Goal: Task Accomplishment & Management: Use online tool/utility

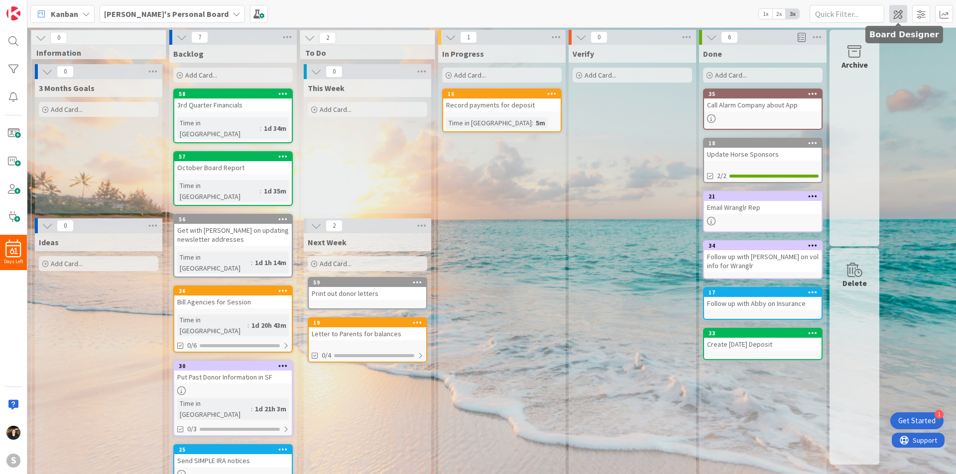
click at [900, 10] on span at bounding box center [898, 14] width 18 height 18
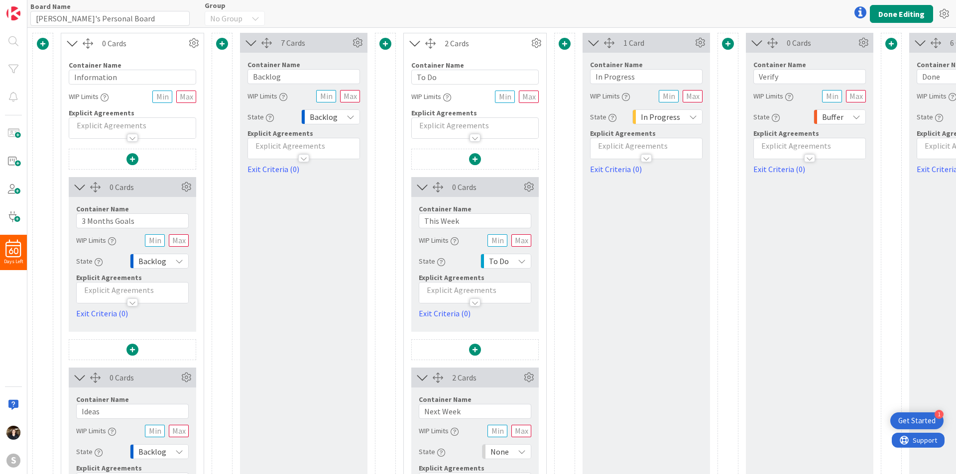
scroll to position [90, 0]
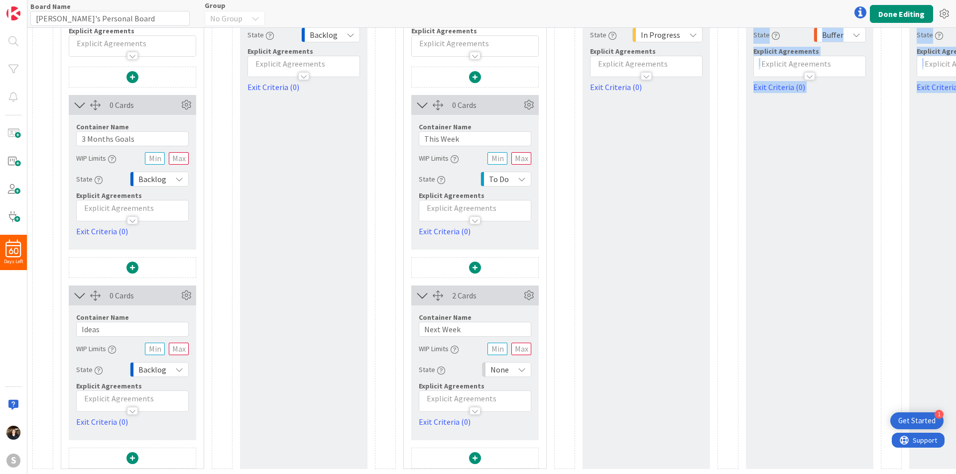
drag, startPoint x: 714, startPoint y: 466, endPoint x: 873, endPoint y: 470, distance: 159.3
click at [873, 470] on div "0 Cards Container Name 11 / 64 Information WIP Limits Explicit Agreements 0 Car…" at bounding box center [491, 250] width 928 height 447
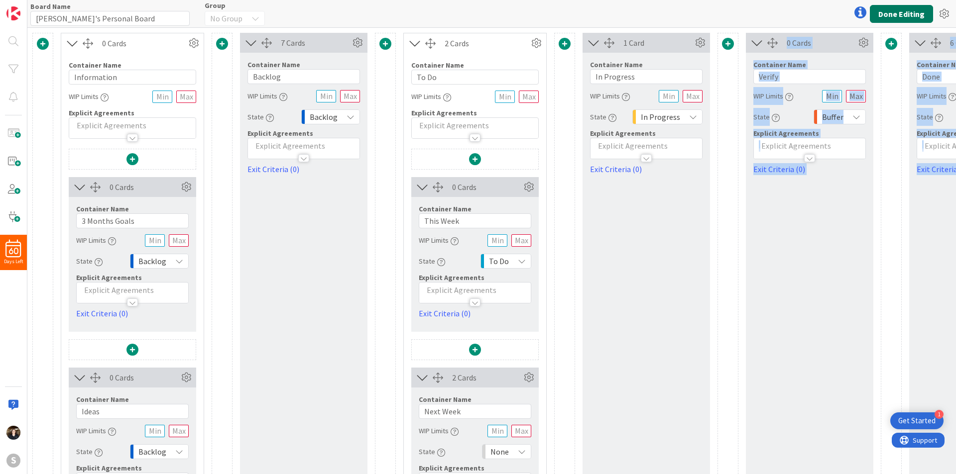
click at [923, 13] on button "Done Editing" at bounding box center [900, 14] width 63 height 18
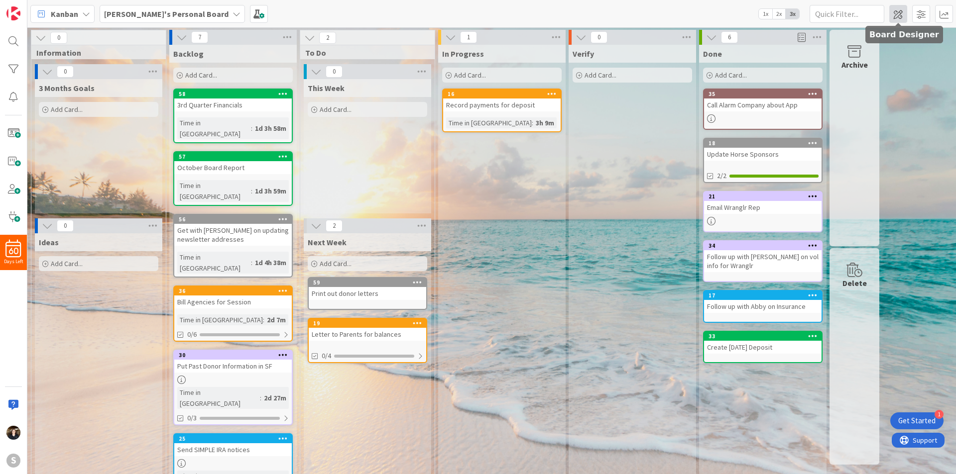
click at [892, 16] on span at bounding box center [898, 14] width 18 height 18
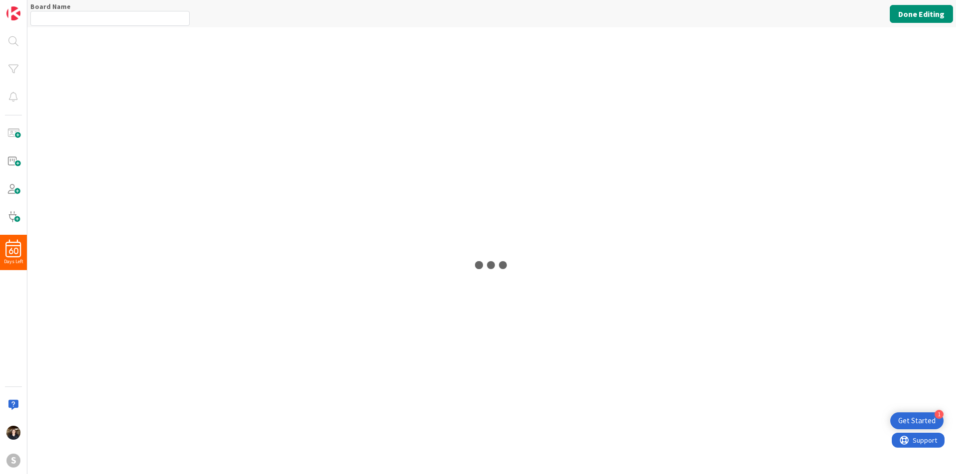
type input "[PERSON_NAME]'s Personal Board"
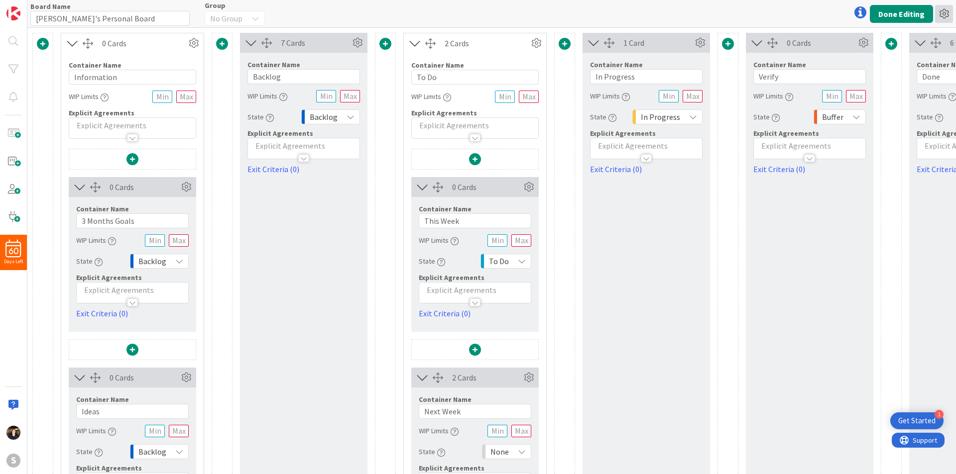
click at [946, 10] on icon at bounding box center [944, 14] width 18 height 18
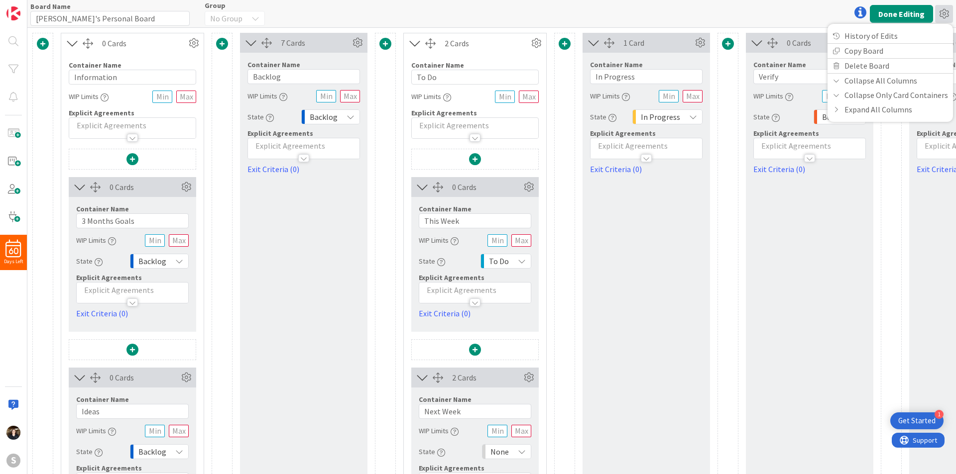
click at [902, 238] on div "0 Cards Container Name 11 / 64 Information WIP Limits Explicit Agreements 0 Car…" at bounding box center [548, 292] width 1032 height 519
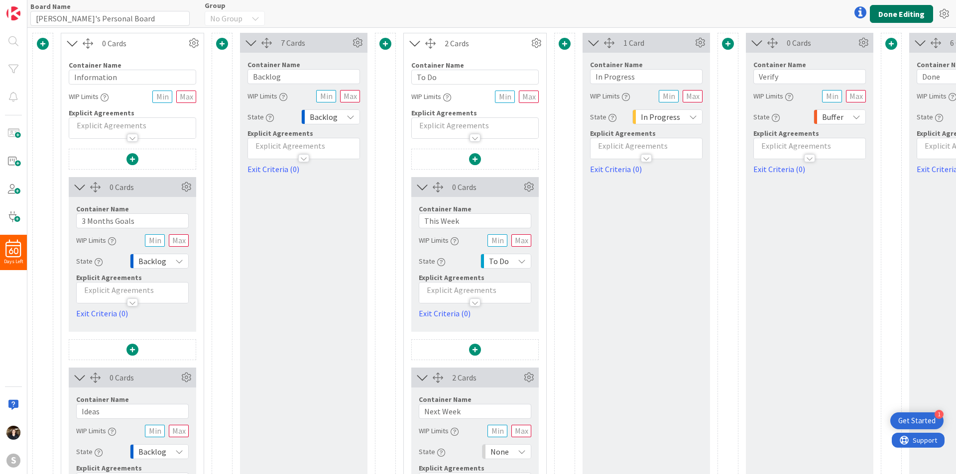
click at [904, 15] on button "Done Editing" at bounding box center [900, 14] width 63 height 18
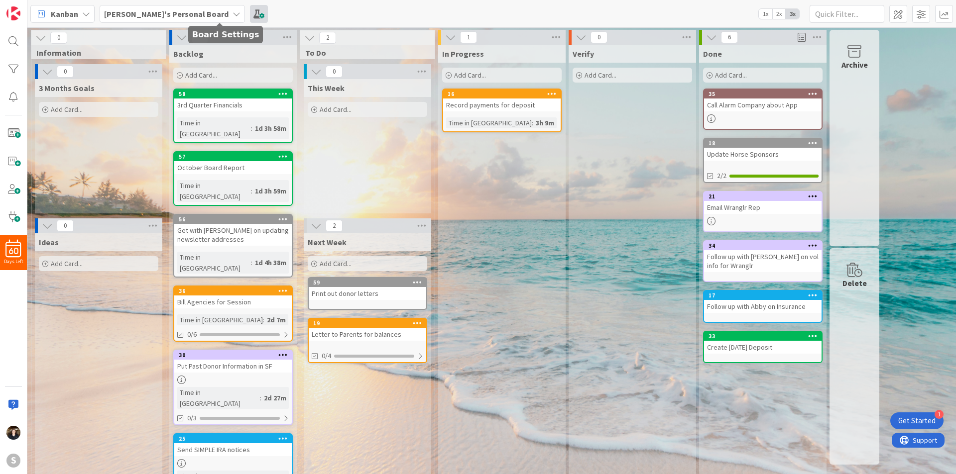
click at [250, 14] on span at bounding box center [259, 14] width 18 height 18
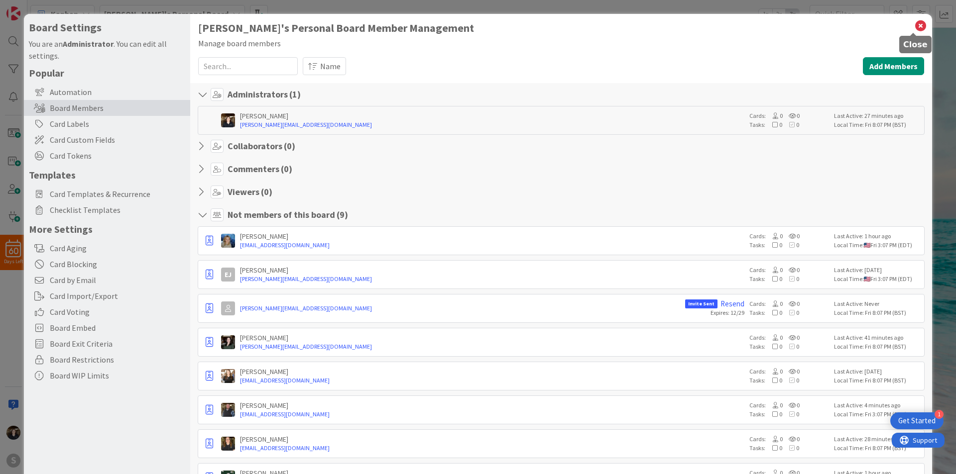
click at [914, 28] on icon at bounding box center [920, 26] width 13 height 14
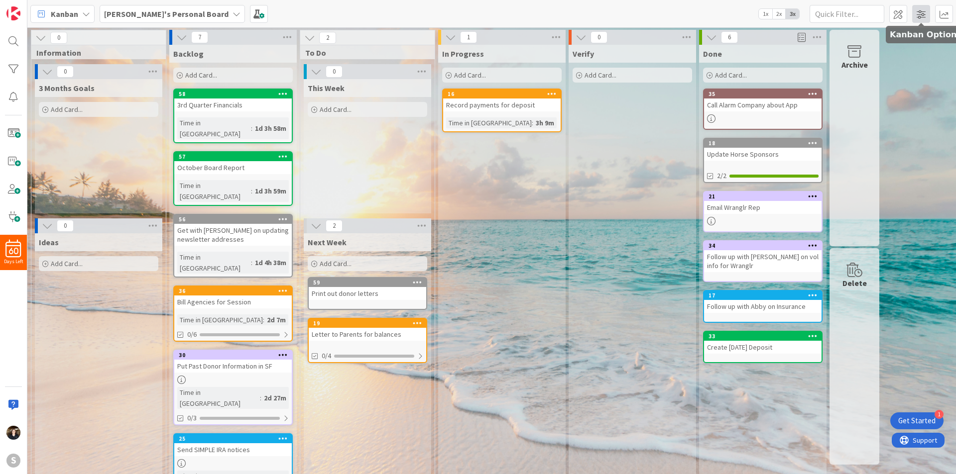
click at [918, 15] on span at bounding box center [921, 14] width 18 height 18
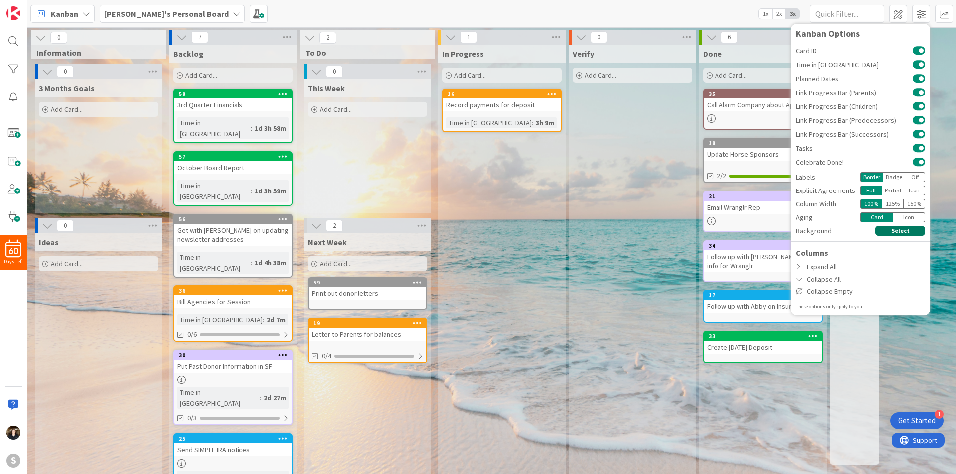
click at [903, 231] on button "Select" at bounding box center [900, 231] width 50 height 10
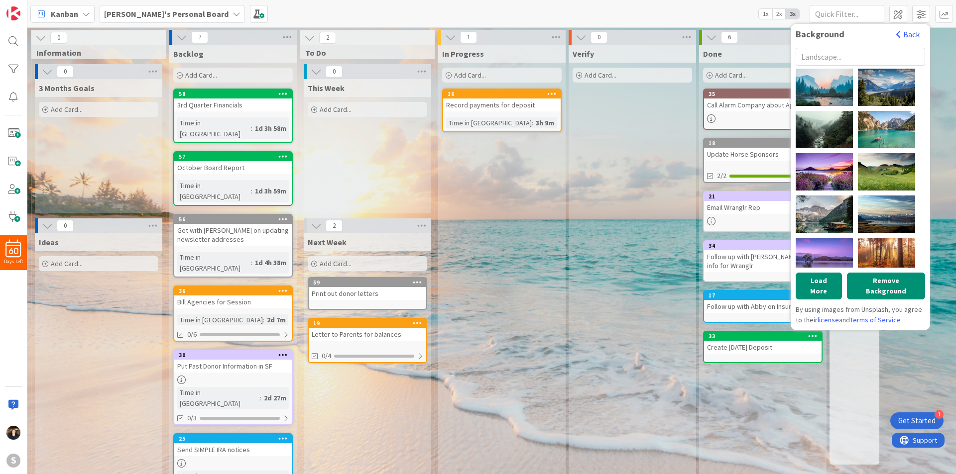
scroll to position [100, 0]
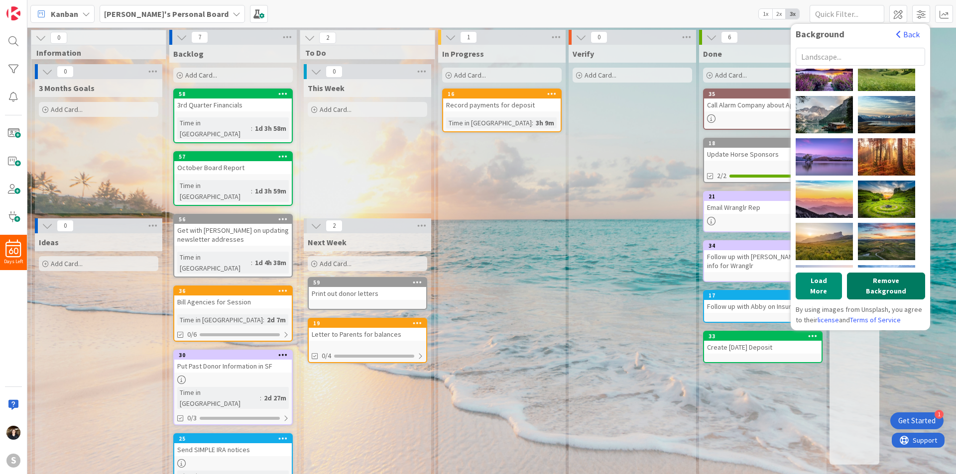
click at [886, 286] on button "Remove Background" at bounding box center [886, 286] width 78 height 27
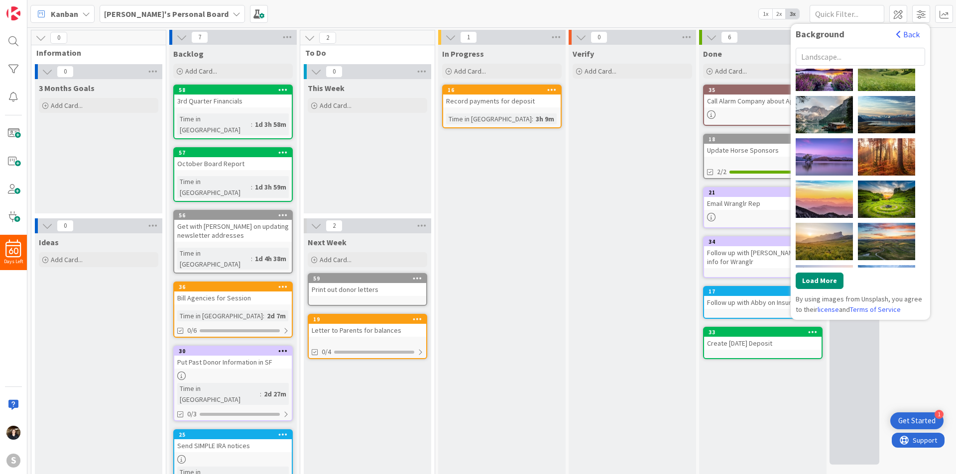
click at [836, 413] on div "Delete" at bounding box center [854, 356] width 50 height 217
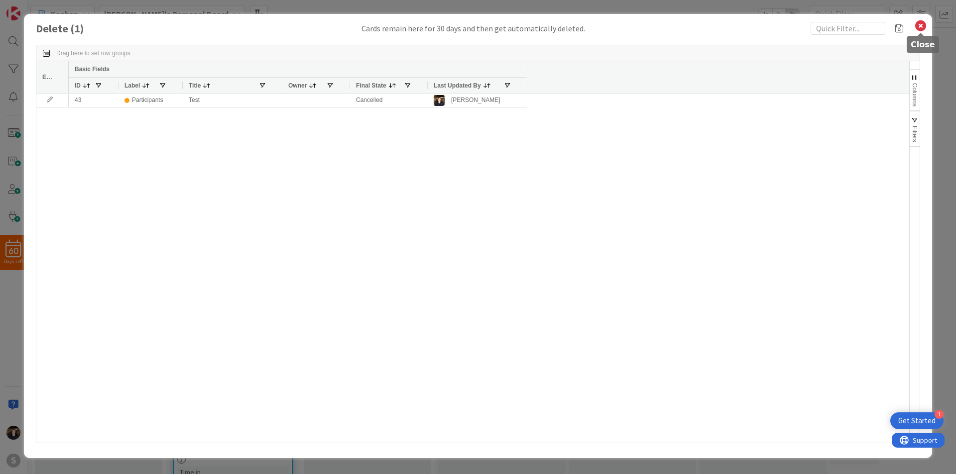
click at [920, 23] on icon at bounding box center [920, 26] width 13 height 14
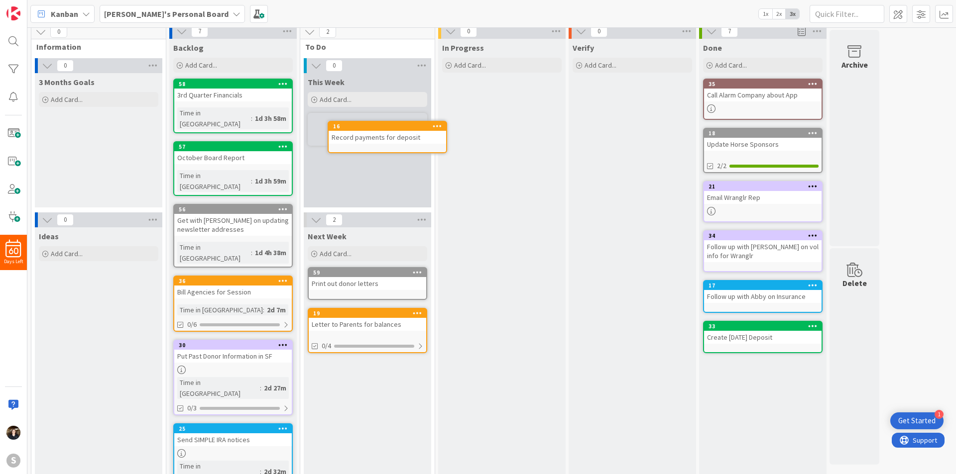
scroll to position [0, 0]
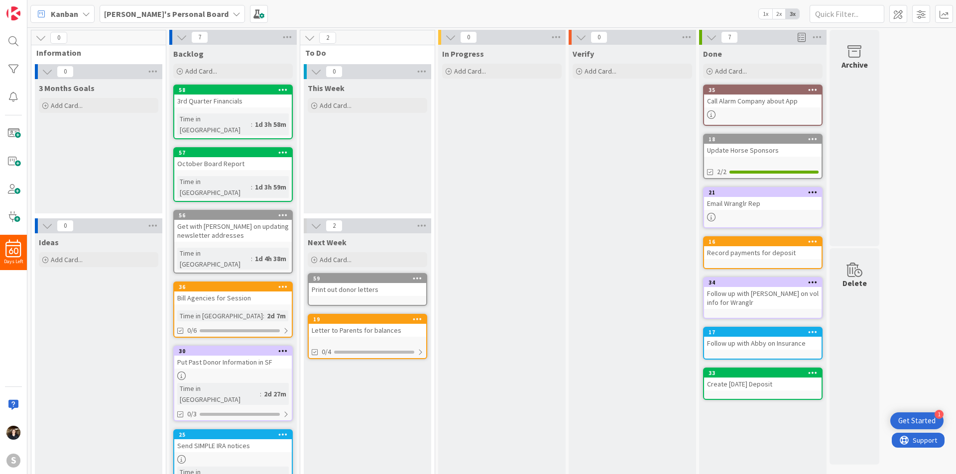
click at [801, 36] on span at bounding box center [801, 37] width 8 height 15
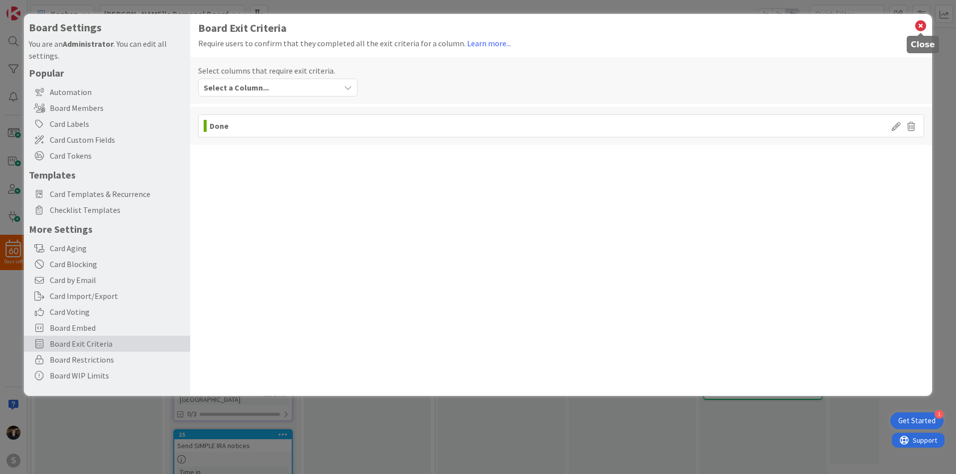
click at [918, 25] on icon at bounding box center [920, 26] width 13 height 14
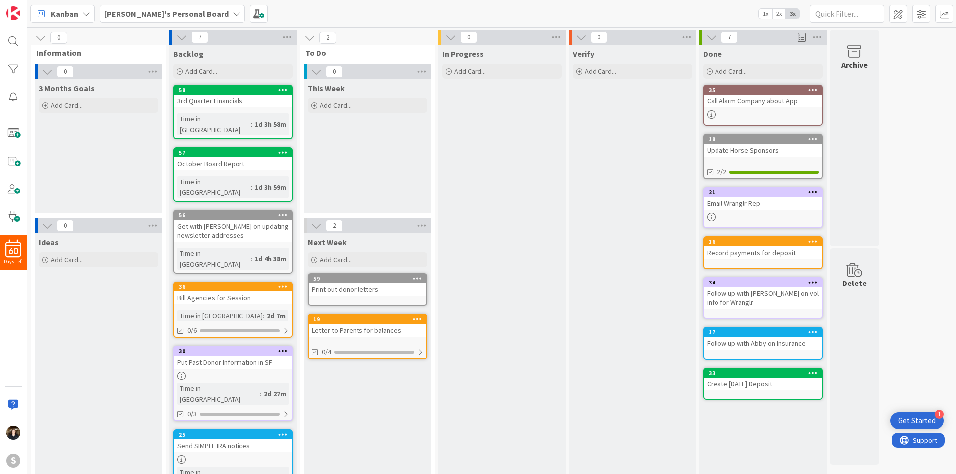
click at [804, 34] on span at bounding box center [801, 37] width 8 height 15
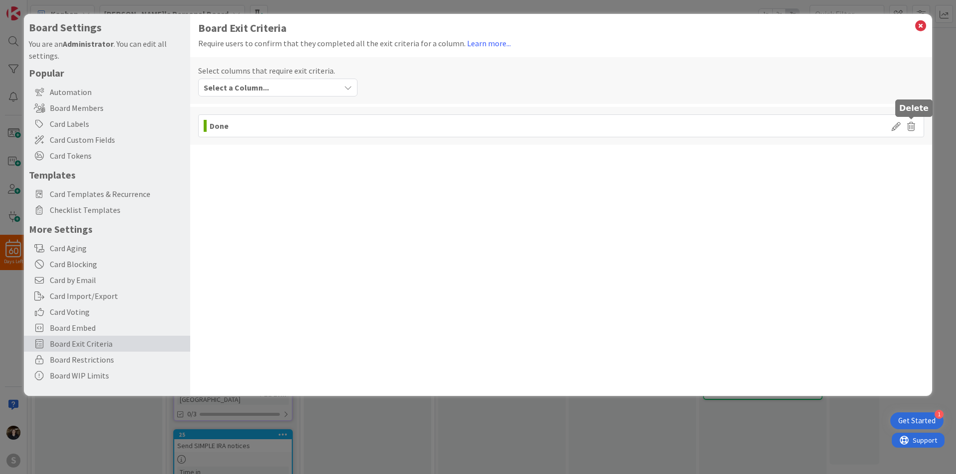
click at [910, 125] on icon at bounding box center [910, 126] width 15 height 12
click at [825, 159] on button "Delete" at bounding box center [817, 162] width 37 height 18
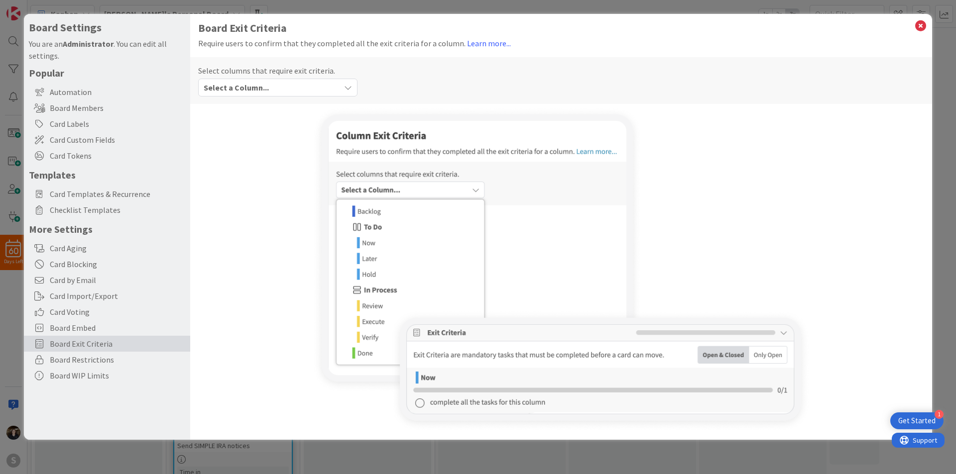
click at [874, 152] on div at bounding box center [561, 269] width 726 height 325
click at [920, 26] on icon at bounding box center [920, 26] width 13 height 14
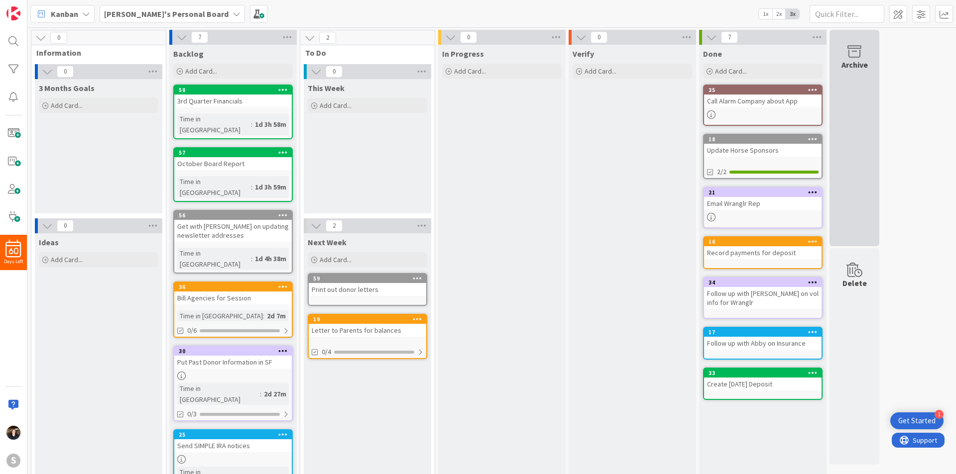
click at [863, 124] on div "Archive" at bounding box center [854, 138] width 50 height 217
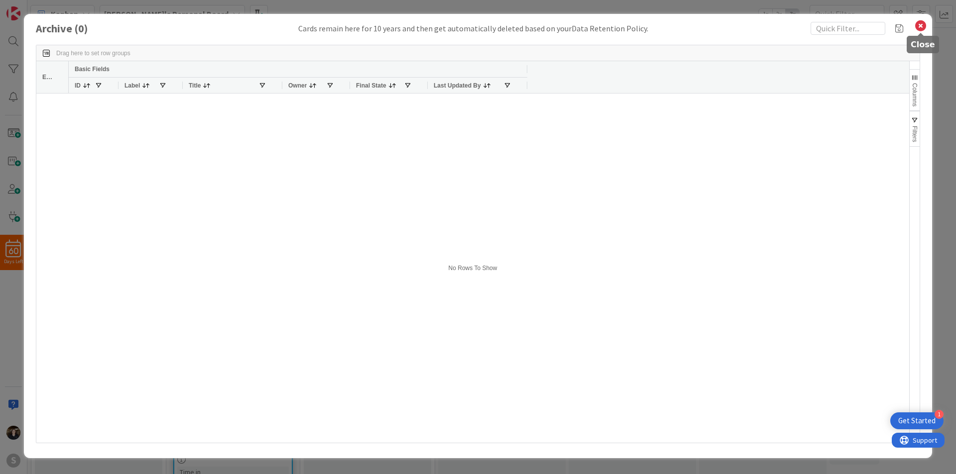
click at [922, 23] on icon at bounding box center [920, 26] width 13 height 14
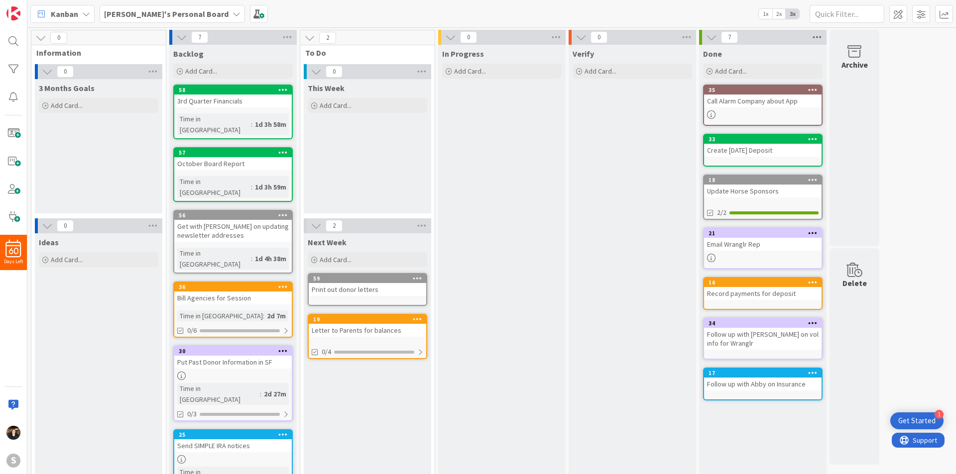
click at [813, 36] on icon at bounding box center [816, 37] width 13 height 15
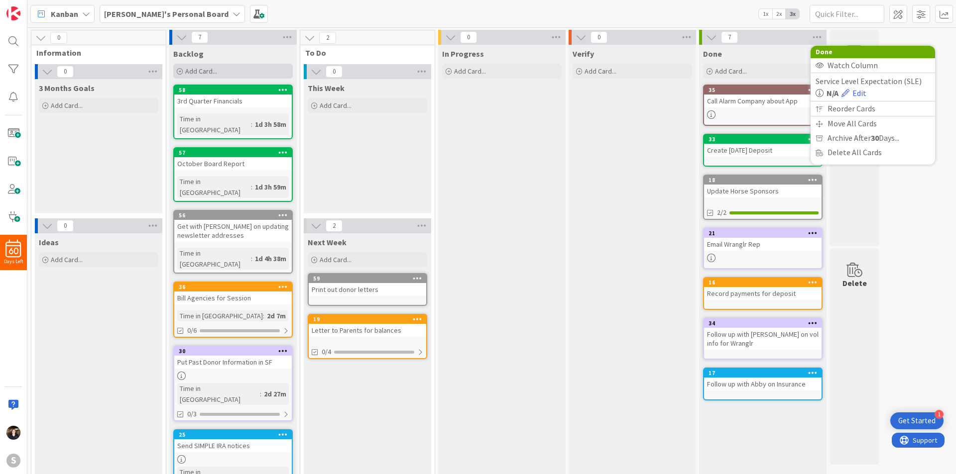
click at [197, 69] on span "Add Card..." at bounding box center [201, 71] width 32 height 9
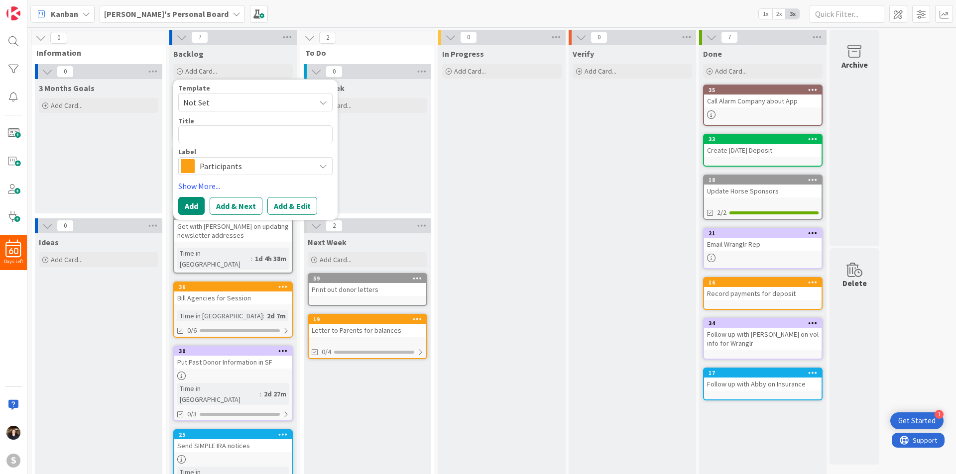
type textarea "x"
type textarea "T"
type textarea "x"
type textarea "Te"
type textarea "x"
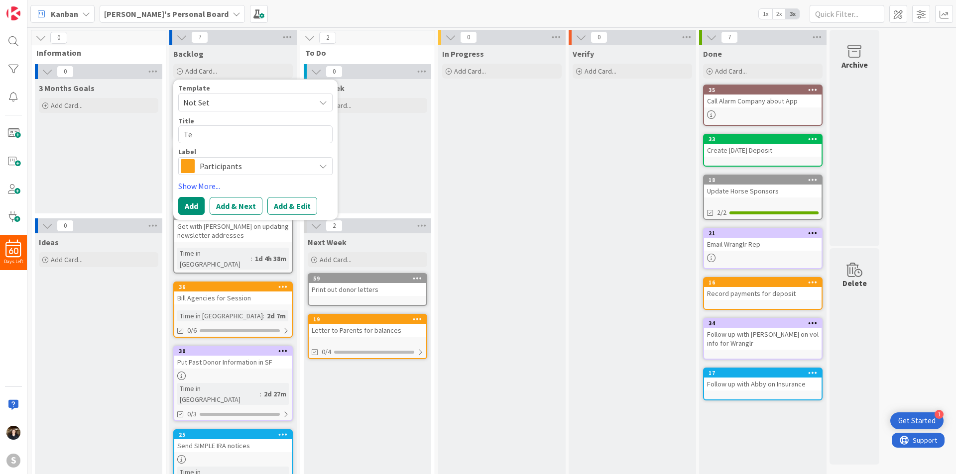
type textarea "Tes"
type textarea "x"
type textarea "Test"
click at [207, 189] on link "Show More..." at bounding box center [255, 186] width 154 height 12
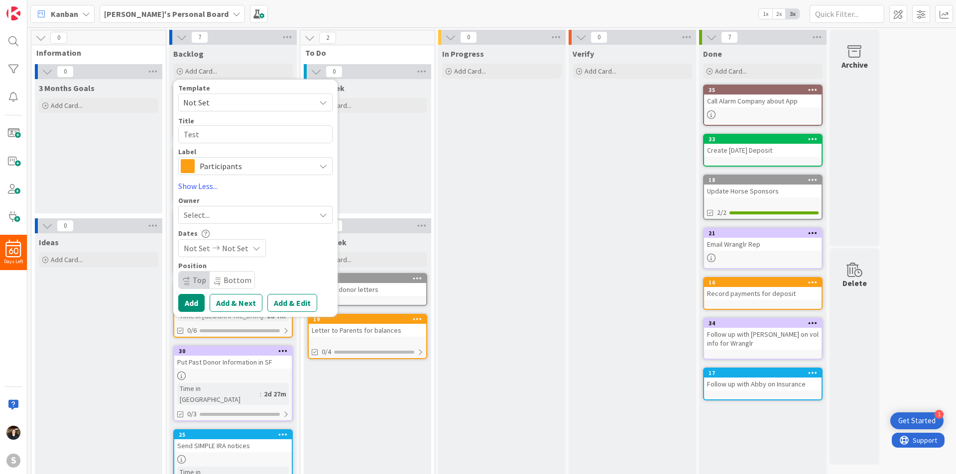
click at [316, 218] on div "Select..." at bounding box center [255, 215] width 154 height 18
click at [189, 259] on span at bounding box center [188, 260] width 8 height 15
type textarea "x"
click at [197, 304] on button "Add" at bounding box center [191, 303] width 26 height 18
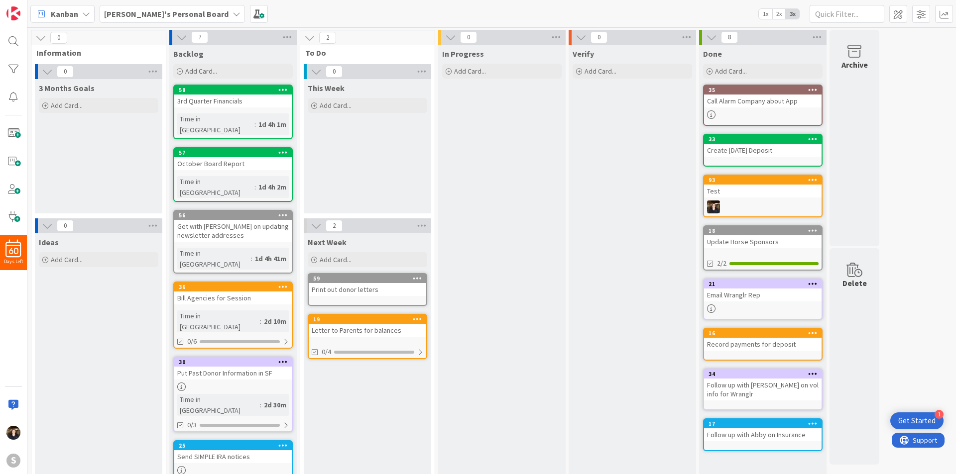
click at [811, 183] on icon at bounding box center [812, 179] width 9 height 7
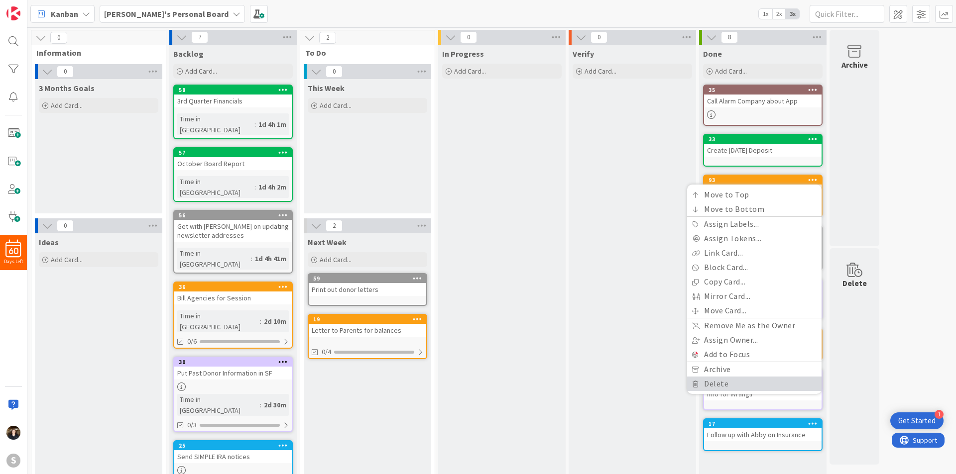
click at [719, 380] on link "Delete" at bounding box center [754, 384] width 134 height 14
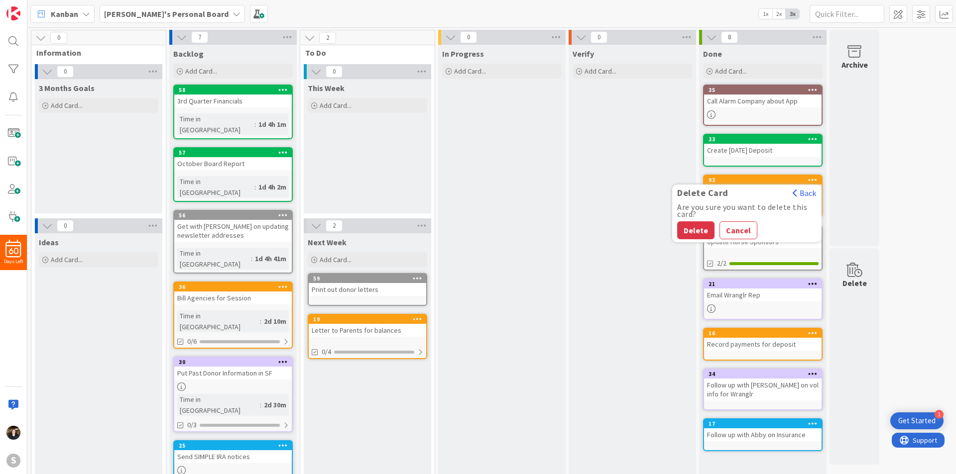
drag, startPoint x: 697, startPoint y: 237, endPoint x: 705, endPoint y: 241, distance: 8.2
click at [698, 237] on button "Delete" at bounding box center [695, 230] width 37 height 18
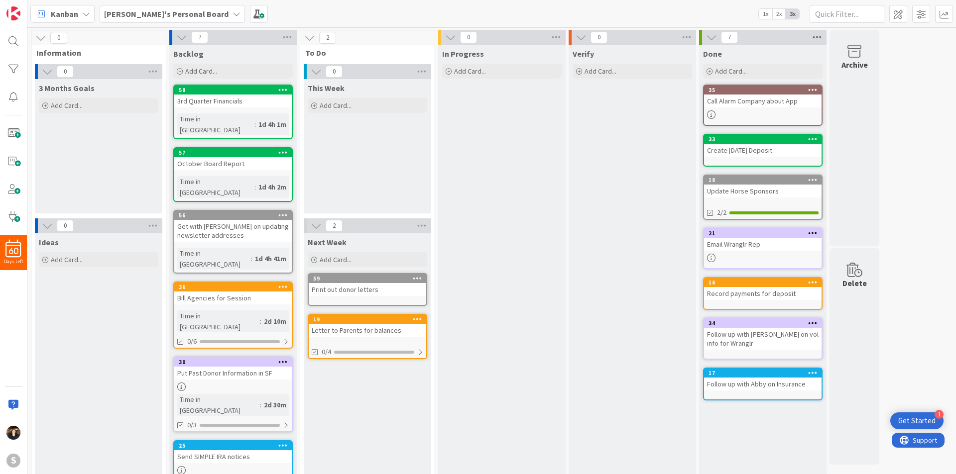
click at [821, 37] on icon at bounding box center [816, 37] width 13 height 15
click at [810, 36] on div "7 Done Watch Column Service Level Expectation (SLE) N/A Edit Reorder Cards Move…" at bounding box center [762, 37] width 127 height 15
click at [921, 12] on span at bounding box center [921, 14] width 18 height 18
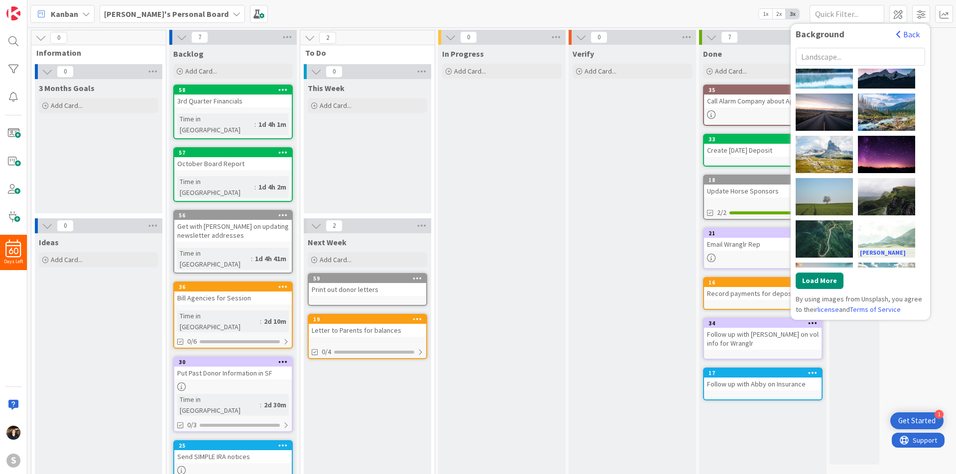
scroll to position [431, 0]
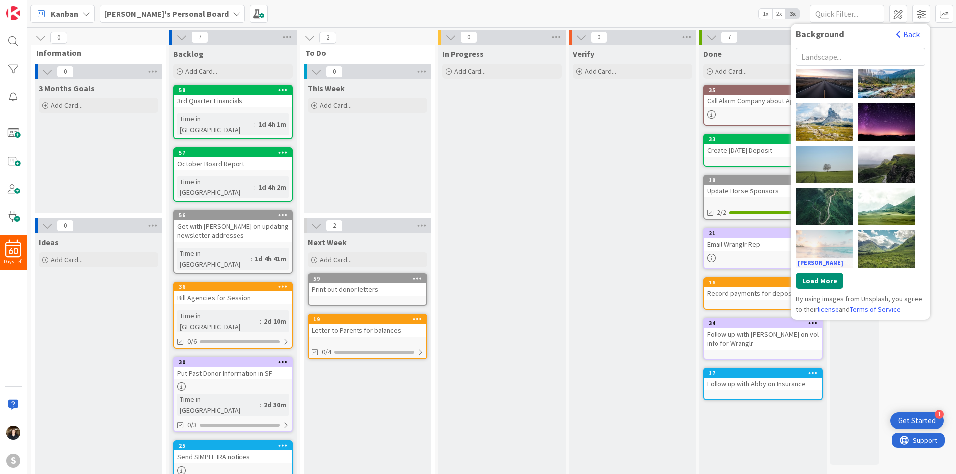
click at [832, 244] on div "[PERSON_NAME]" at bounding box center [823, 248] width 57 height 37
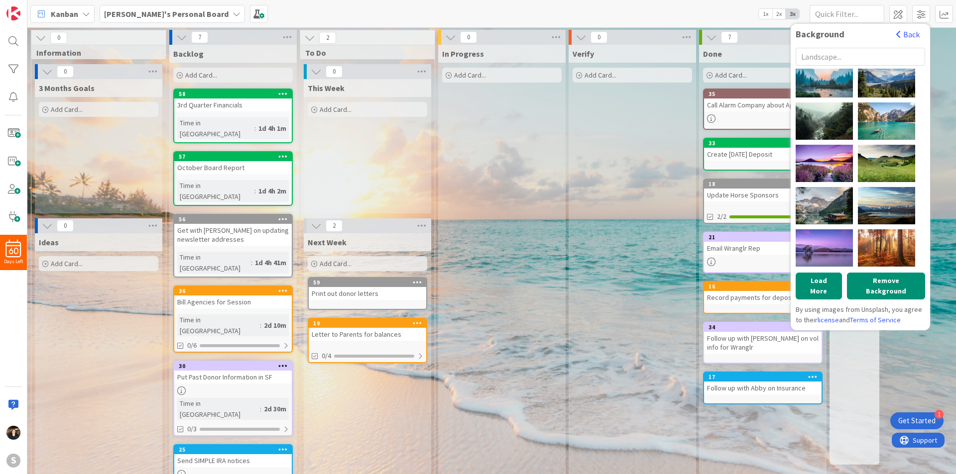
scroll to position [0, 0]
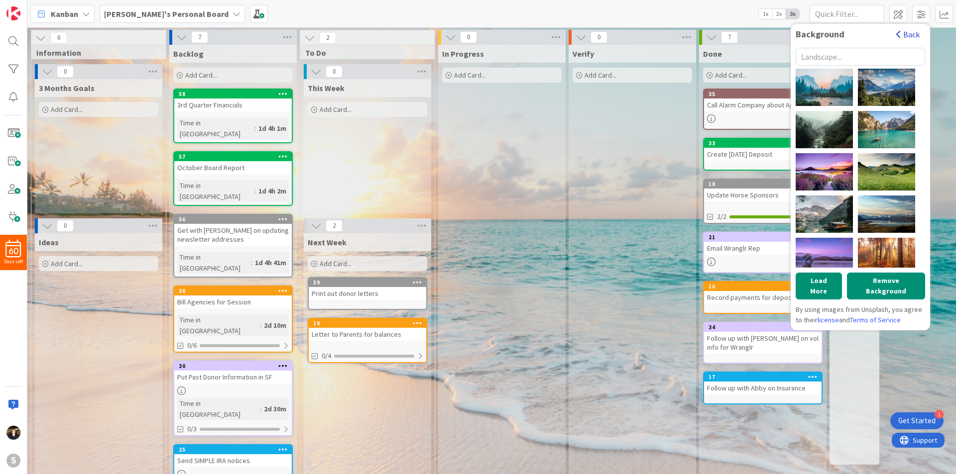
click at [906, 32] on button "Back" at bounding box center [907, 34] width 24 height 11
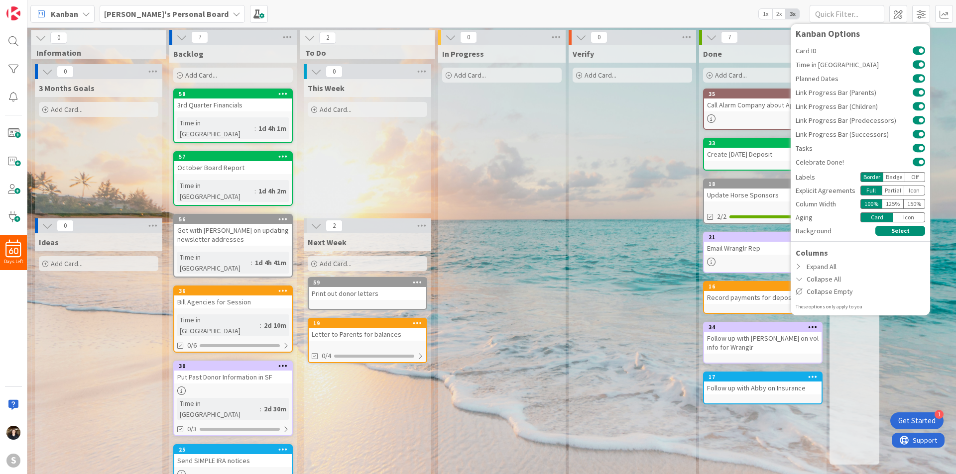
click at [711, 18] on div "Kanban [PERSON_NAME]'s Personal Board 1x 2x 3x Kanban Options Card ID Time in C…" at bounding box center [491, 13] width 928 height 27
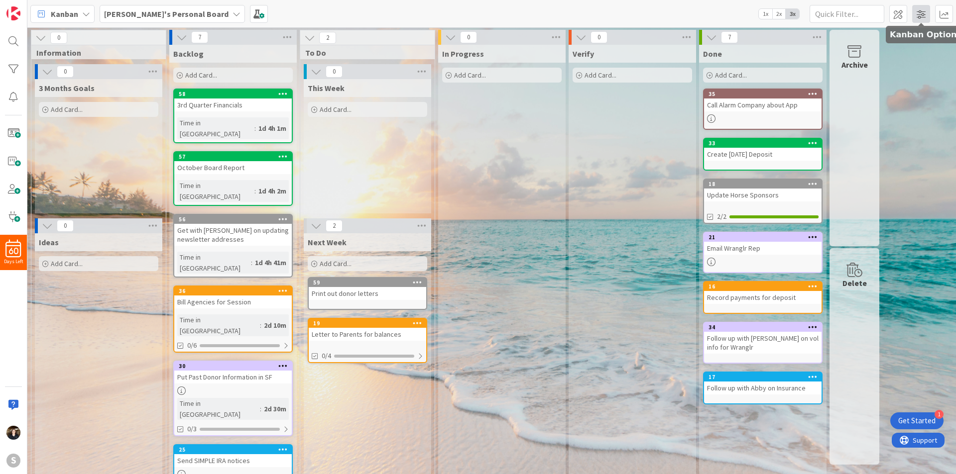
click at [917, 18] on span at bounding box center [921, 14] width 18 height 18
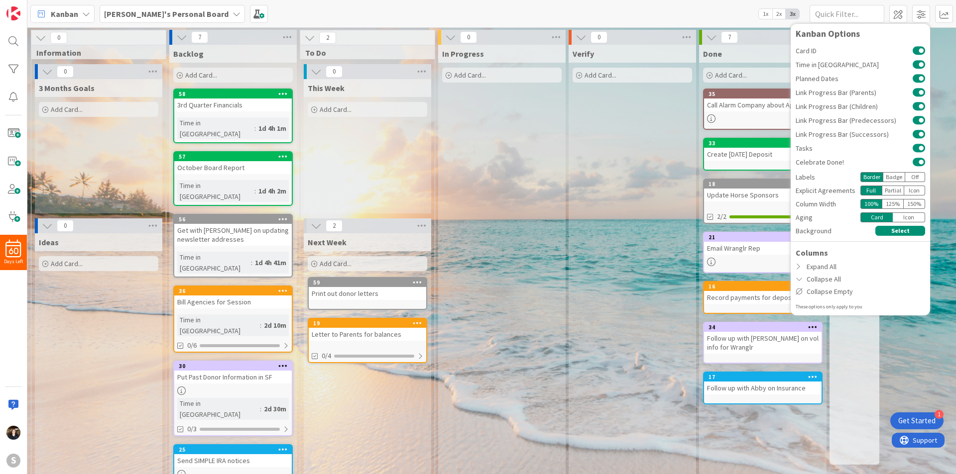
click at [942, 59] on div "0 Information 0 3 Months Goals Add Card... 0 Ideas Add Card... 7 Backlog Add Ca…" at bounding box center [491, 306] width 924 height 553
